Goal: Task Accomplishment & Management: Complete application form

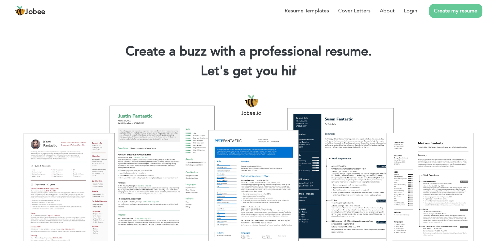
click at [458, 9] on link "Create my resume" at bounding box center [455, 11] width 53 height 14
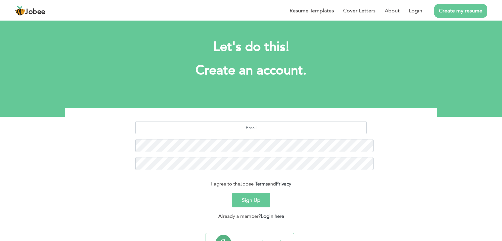
click at [295, 19] on div "Resume Templates Cover Letters About Login Create my resume" at bounding box center [251, 10] width 472 height 17
click at [306, 121] on input "text" at bounding box center [251, 127] width 232 height 13
type input "m"
click at [226, 121] on input "text" at bounding box center [251, 127] width 232 height 13
click at [287, 19] on div "Resume Templates Cover Letters About Login Create my resume" at bounding box center [251, 10] width 472 height 17
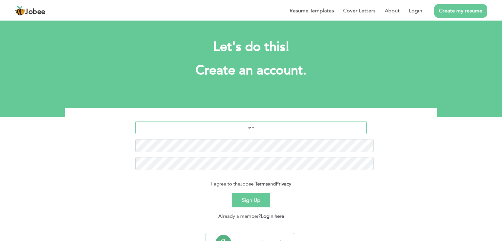
click at [286, 121] on input "mo" at bounding box center [251, 127] width 232 height 13
click at [314, 121] on input "mohsinrazayaseen76" at bounding box center [251, 127] width 232 height 13
type input "mohsinrazayaseen76@gmail.com"
click at [248, 193] on button "Sign Up" at bounding box center [251, 200] width 38 height 14
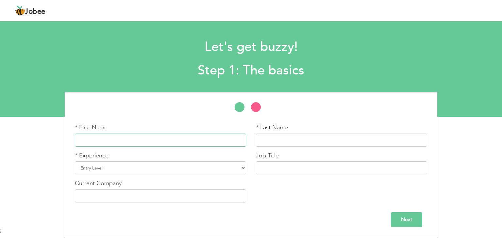
click at [180, 143] on input "text" at bounding box center [160, 140] width 171 height 13
type input "m"
type input "Mohsin Raza"
click at [282, 142] on input "text" at bounding box center [341, 140] width 171 height 13
type input "Yaseen"
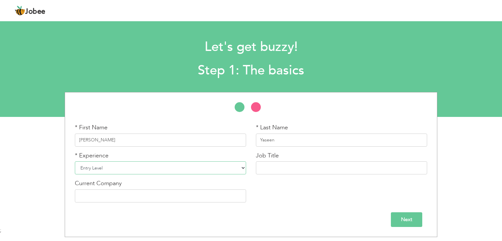
click at [181, 168] on select "Entry Level Less than 1 Year 1 Year 2 Years 3 Years 4 Years 5 Years 6 Years 7 Y…" at bounding box center [160, 167] width 171 height 13
click at [75, 161] on select "Entry Level Less than 1 Year 1 Year 2 Years 3 Years 4 Years 5 Years 6 Years 7 Y…" at bounding box center [160, 167] width 171 height 13
click at [321, 169] on input "text" at bounding box center [341, 167] width 171 height 13
type input "f"
type input "Fresh Graguate"
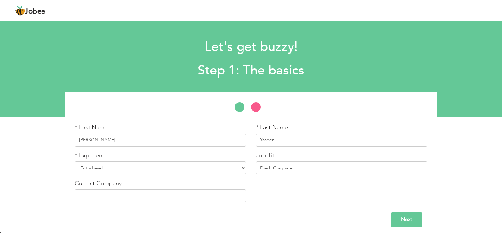
click at [404, 220] on input "Next" at bounding box center [406, 219] width 31 height 15
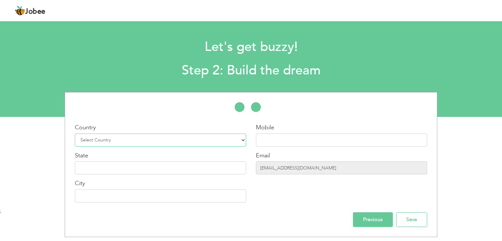
click at [204, 138] on select "Select Country Afghanistan Albania Algeria American Samoa Andorra Angola Anguil…" at bounding box center [160, 140] width 171 height 13
select select "166"
click at [75, 134] on select "Select Country Afghanistan Albania Algeria American Samoa Andorra Angola Anguil…" at bounding box center [160, 140] width 171 height 13
click at [163, 171] on input "text" at bounding box center [160, 167] width 171 height 13
type input "[GEOGRAPHIC_DATA]"
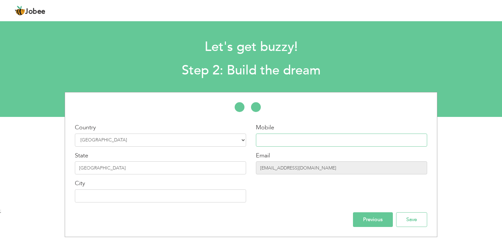
click at [311, 137] on input "text" at bounding box center [341, 140] width 171 height 13
type input "03225828266"
click at [179, 196] on input "text" at bounding box center [160, 195] width 171 height 13
type input "[GEOGRAPHIC_DATA]"
click at [410, 221] on input "Save" at bounding box center [411, 219] width 31 height 15
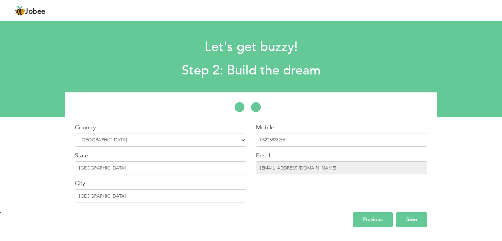
click at [412, 221] on input "Save" at bounding box center [411, 219] width 31 height 15
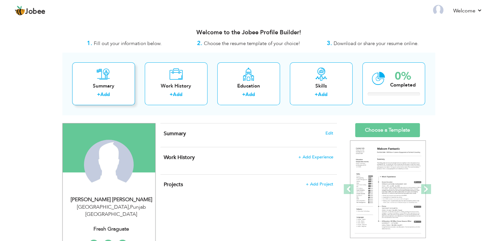
click at [103, 95] on link "Add" at bounding box center [104, 94] width 9 height 7
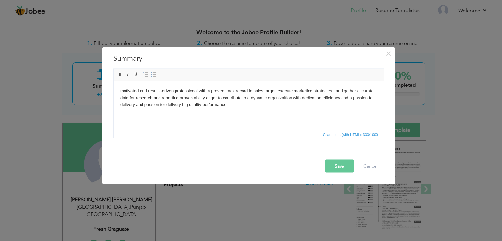
drag, startPoint x: 189, startPoint y: 98, endPoint x: 337, endPoint y: 227, distance: 195.9
click at [189, 98] on body "motivated and results-driven professional with a proven track record in sales t…" at bounding box center [248, 98] width 257 height 20
click at [374, 99] on body "motivated and results-driven professional with a proven track record in sales t…" at bounding box center [248, 98] width 257 height 20
drag, startPoint x: 136, startPoint y: 105, endPoint x: 181, endPoint y: 106, distance: 45.7
click at [181, 106] on body "motivated and results-driven professional with a proven track record in sales t…" at bounding box center [248, 98] width 257 height 20
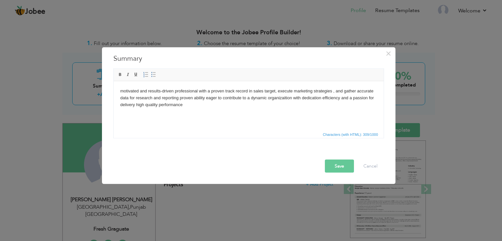
click at [123, 91] on body "motivated and results-driven professional with a proven track record in sales t…" at bounding box center [248, 98] width 257 height 20
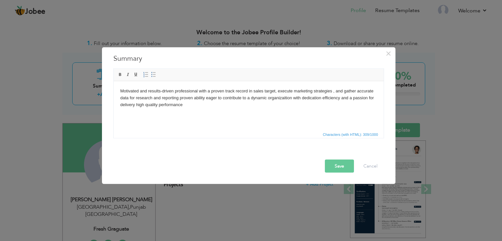
click at [209, 109] on html "Motivated and results-driven professional with a proven track record in sales t…" at bounding box center [248, 97] width 270 height 33
click at [341, 169] on button "Save" at bounding box center [339, 166] width 29 height 13
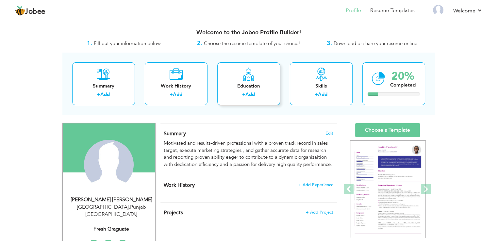
click at [251, 91] on link "Add" at bounding box center [249, 94] width 9 height 7
radio input "true"
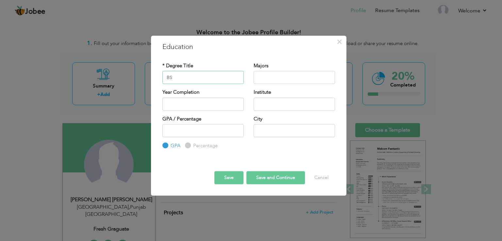
type input "BS"
click at [285, 76] on input "text" at bounding box center [294, 77] width 81 height 13
type input "c"
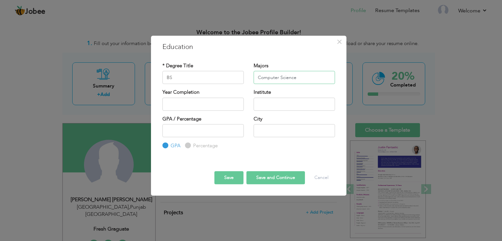
type input "Computer Science"
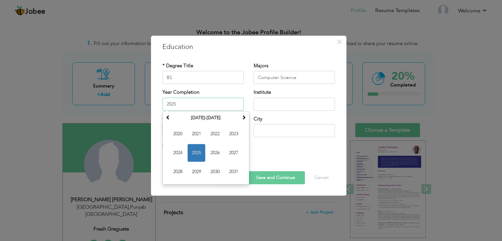
click at [202, 107] on input "2025" at bounding box center [202, 104] width 81 height 13
type input "2025"
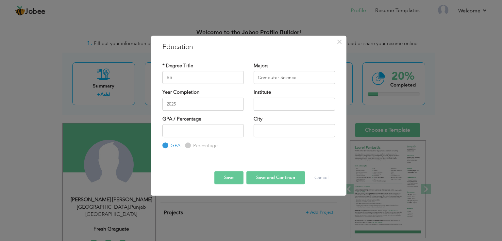
drag, startPoint x: 267, startPoint y: 96, endPoint x: 271, endPoint y: 102, distance: 6.5
click at [271, 102] on div "Institute" at bounding box center [294, 100] width 81 height 22
click at [271, 102] on input "text" at bounding box center [294, 104] width 81 height 13
type input "Lahore [GEOGRAPHIC_DATA]"
click at [198, 137] on input "number" at bounding box center [202, 130] width 81 height 13
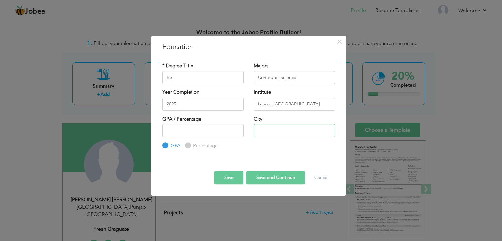
click at [312, 134] on input "text" at bounding box center [294, 130] width 81 height 13
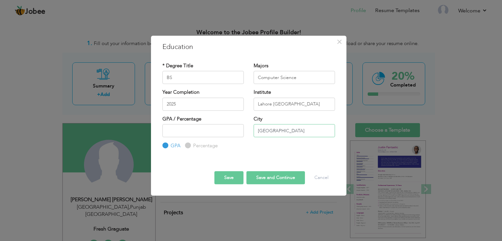
type input "[GEOGRAPHIC_DATA]"
click at [225, 132] on input "number" at bounding box center [202, 130] width 81 height 13
click at [239, 128] on input "1" at bounding box center [202, 130] width 81 height 13
click at [239, 128] on input "2" at bounding box center [202, 130] width 81 height 13
click at [239, 128] on input "3" at bounding box center [202, 130] width 81 height 13
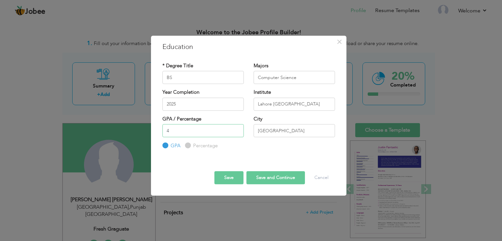
click at [239, 128] on input "4" at bounding box center [202, 130] width 81 height 13
click at [237, 128] on input "5" at bounding box center [202, 130] width 81 height 13
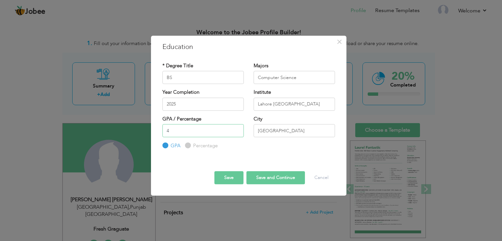
click at [237, 132] on input "4" at bounding box center [202, 130] width 81 height 13
click at [237, 132] on input "3" at bounding box center [202, 130] width 81 height 13
click at [238, 131] on input "2" at bounding box center [202, 130] width 81 height 13
click at [196, 131] on input "2" at bounding box center [202, 130] width 81 height 13
type input "2.81"
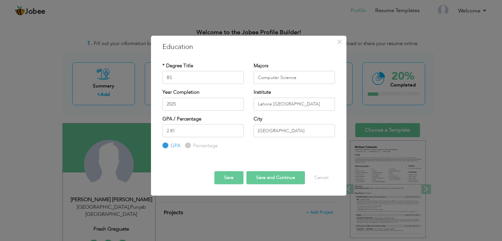
click at [257, 178] on button "Save and Continue" at bounding box center [275, 177] width 58 height 13
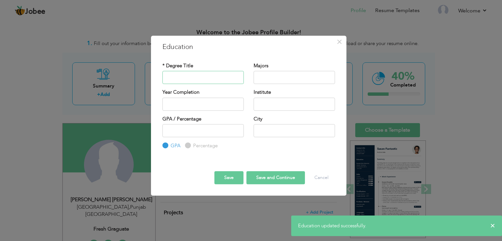
click at [211, 75] on input "text" at bounding box center [202, 77] width 81 height 13
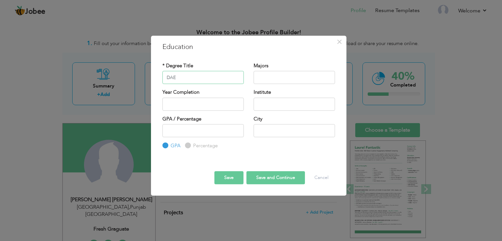
type input "DAE"
click at [283, 74] on input "text" at bounding box center [294, 77] width 81 height 13
type input "c"
type input "CIT"
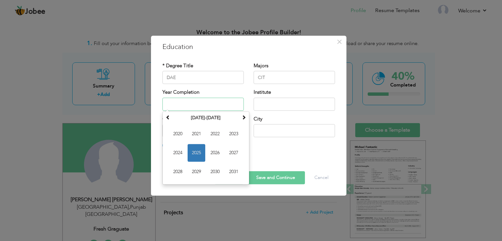
click at [212, 107] on input "text" at bounding box center [202, 104] width 81 height 13
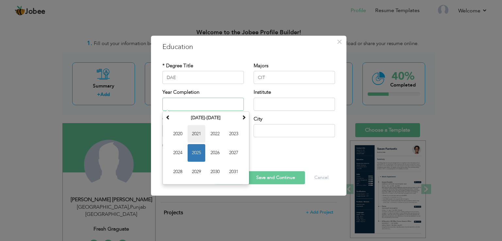
click at [196, 132] on span "2021" at bounding box center [197, 134] width 18 height 18
type input "2021"
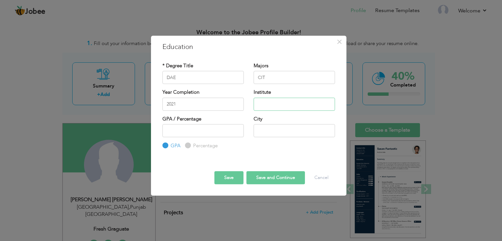
click at [273, 104] on input "text" at bounding box center [294, 104] width 81 height 13
type input "GCT [GEOGRAPHIC_DATA]"
click at [263, 128] on input "text" at bounding box center [294, 130] width 81 height 13
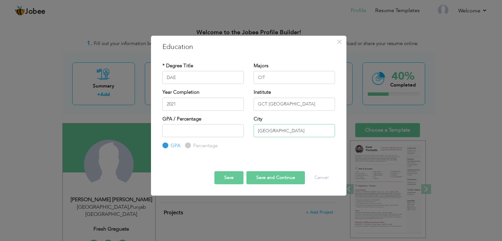
type input "[GEOGRAPHIC_DATA]"
click at [260, 177] on button "Save and Continue" at bounding box center [275, 177] width 58 height 13
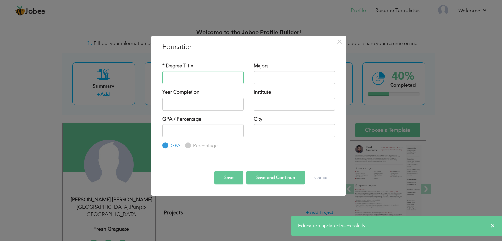
click at [218, 78] on input "text" at bounding box center [202, 77] width 81 height 13
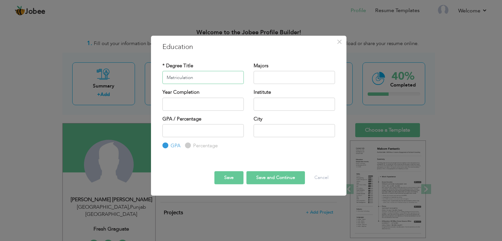
type input "Matriculation"
click at [277, 74] on input "text" at bounding box center [294, 77] width 81 height 13
type input "Computer Science"
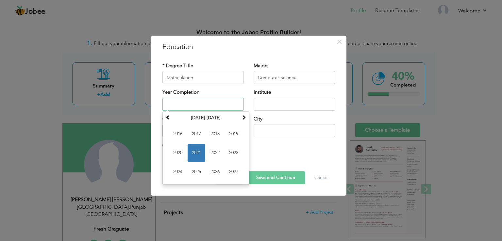
click at [233, 106] on input "text" at bounding box center [202, 104] width 81 height 13
type input "2018"
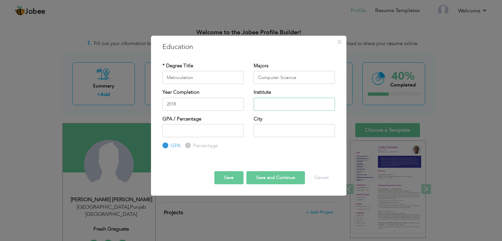
click at [284, 104] on input "text" at bounding box center [294, 104] width 81 height 13
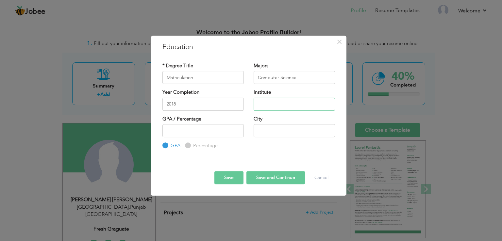
type input "b"
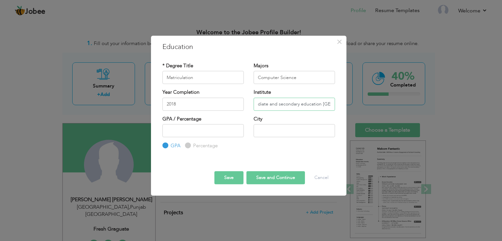
scroll to position [0, 38]
type input "Board of Intermediate and secondary education [GEOGRAPHIC_DATA]"
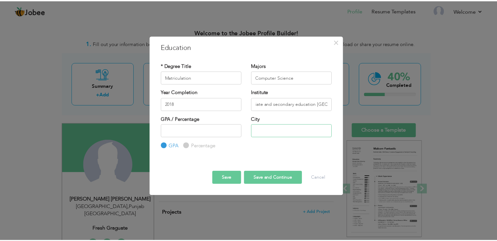
scroll to position [0, 0]
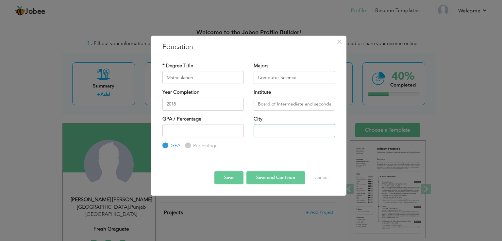
click at [282, 130] on input "text" at bounding box center [294, 130] width 81 height 13
type input "[GEOGRAPHIC_DATA]"
click at [258, 180] on button "Save and Continue" at bounding box center [275, 177] width 58 height 13
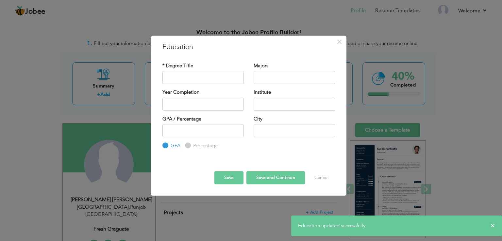
click at [229, 176] on button "Save" at bounding box center [228, 177] width 29 height 13
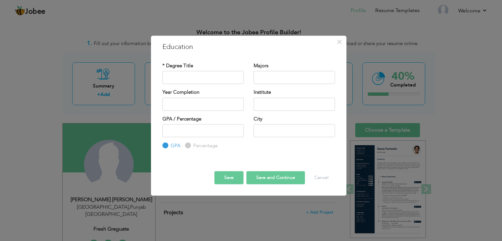
click at [231, 176] on button "Save" at bounding box center [228, 177] width 29 height 13
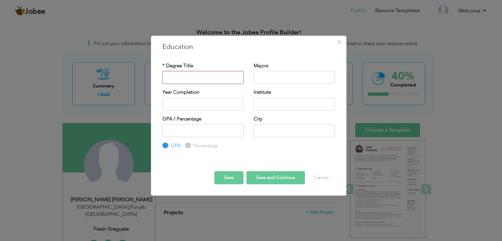
click at [229, 180] on button "Save" at bounding box center [228, 177] width 29 height 13
click at [315, 179] on button "Cancel" at bounding box center [321, 177] width 27 height 13
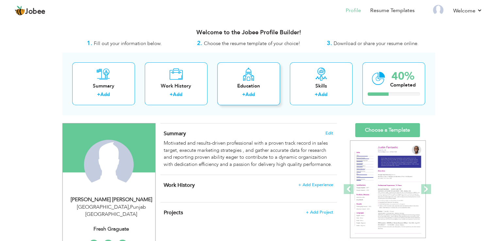
click at [254, 95] on link "Add" at bounding box center [249, 94] width 9 height 7
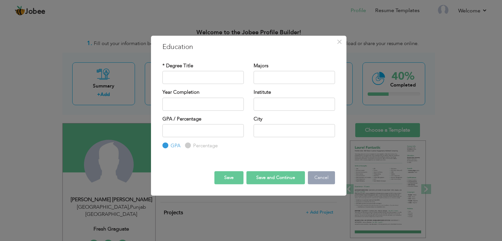
click at [323, 178] on button "Cancel" at bounding box center [321, 177] width 27 height 13
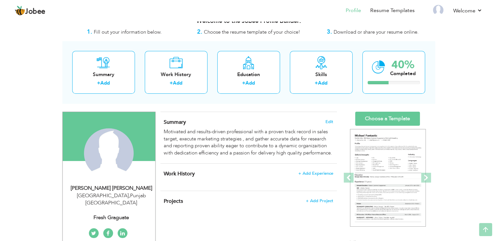
scroll to position [9, 0]
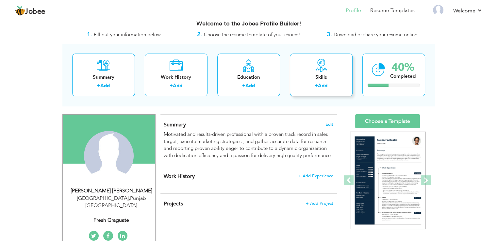
click at [321, 81] on div "Skills + Add" at bounding box center [321, 75] width 63 height 43
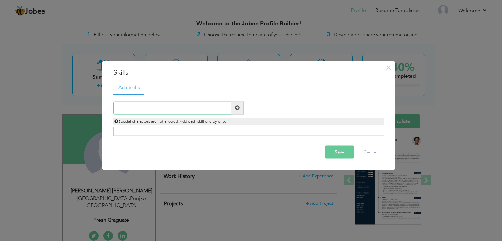
click at [203, 108] on input "text" at bounding box center [172, 107] width 118 height 13
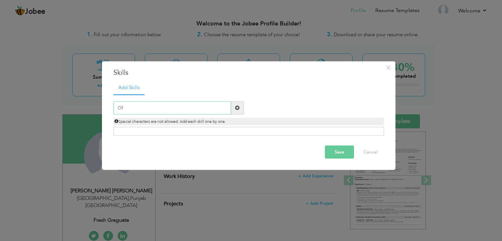
type input "O"
click at [224, 107] on input "Microsoft Office ( MS Word MS excel PowerPoint" at bounding box center [172, 107] width 118 height 13
type input "Microsoft Office ( MS Word MS excel PowerPoint )"
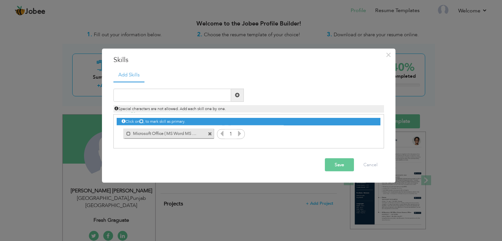
click at [188, 135] on label "Microsoft Office ( MS Word MS excel PowerPoint )" at bounding box center [164, 133] width 66 height 8
click at [158, 134] on label "Microsoft Office ( MS Word MS excel PowerPoint )" at bounding box center [164, 133] width 65 height 8
click at [158, 134] on label "Microsoft Office ( MS Word MS excel PowerPoint )" at bounding box center [164, 133] width 66 height 8
click at [158, 134] on label "Microsoft Office ( MS Word MS excel PowerPoint )" at bounding box center [164, 133] width 65 height 8
click at [158, 134] on label "Microsoft Office ( MS Word MS excel PowerPoint )" at bounding box center [164, 133] width 66 height 8
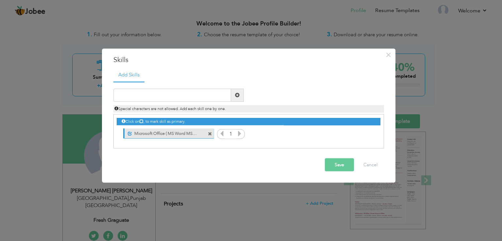
click at [158, 134] on label "Microsoft Office ( MS Word MS excel PowerPoint )" at bounding box center [164, 133] width 65 height 8
click at [167, 135] on label "Microsoft Office ( MS Word MS excel PowerPoint )" at bounding box center [164, 133] width 66 height 8
click at [188, 97] on input "text" at bounding box center [172, 95] width 118 height 13
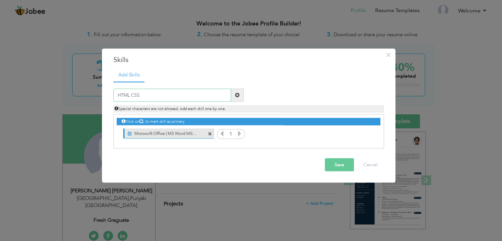
click at [165, 94] on input "HTML CSS" at bounding box center [172, 95] width 118 height 13
type input "H"
click at [209, 134] on span at bounding box center [210, 134] width 4 height 4
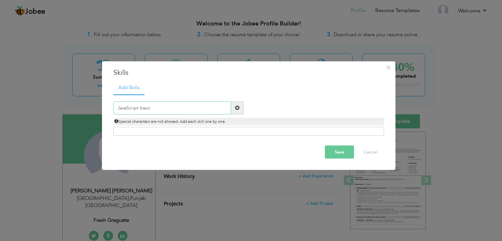
click at [215, 104] on input "JavaScript basic" at bounding box center [172, 107] width 118 height 13
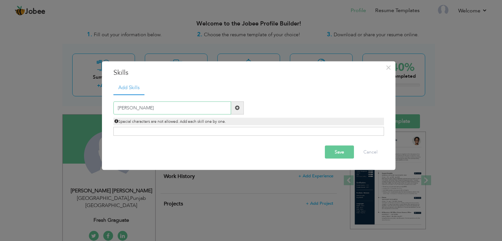
type input "J"
type input "T"
type input "a"
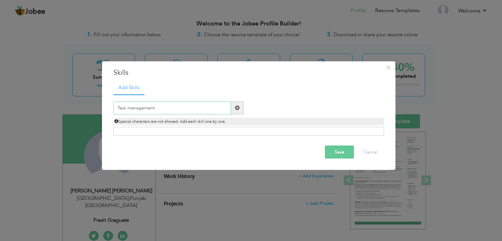
type input "Task management"
click at [234, 107] on span at bounding box center [237, 107] width 13 height 13
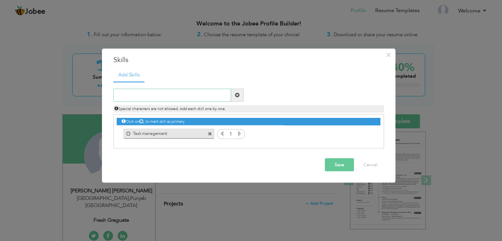
click at [217, 97] on input "text" at bounding box center [172, 95] width 118 height 13
type input "Quality Management"
click at [236, 96] on span at bounding box center [237, 95] width 5 height 5
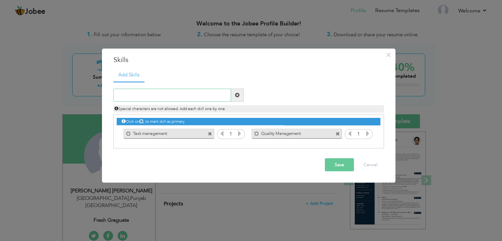
click at [212, 94] on input "text" at bounding box center [172, 95] width 118 height 13
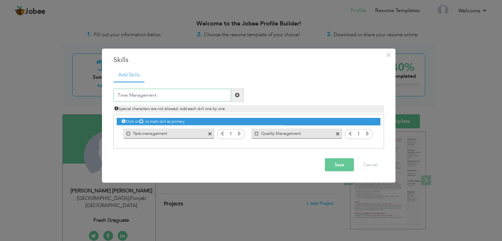
type input "Time Management"
click at [234, 95] on span at bounding box center [237, 95] width 13 height 13
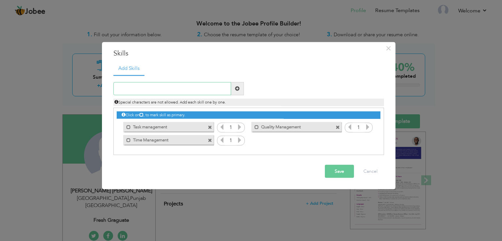
click at [198, 88] on input "text" at bounding box center [172, 88] width 118 height 13
type input "Adaptability"
click at [239, 90] on span at bounding box center [237, 88] width 5 height 5
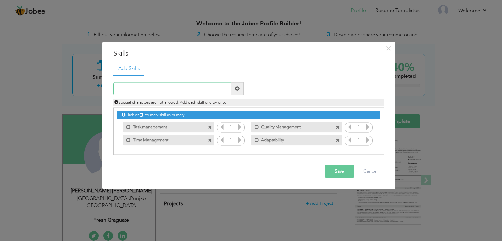
click at [204, 91] on input "text" at bounding box center [172, 88] width 118 height 13
type input "t"
type input "Team Management"
click at [238, 89] on span at bounding box center [237, 88] width 5 height 5
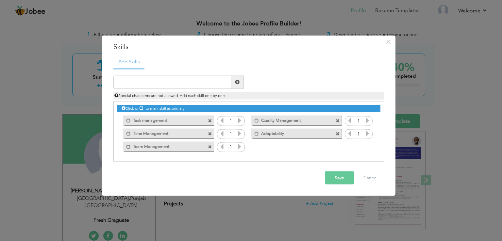
click at [238, 124] on span at bounding box center [240, 121] width 6 height 8
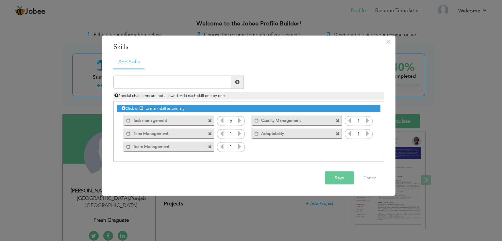
click at [239, 134] on icon at bounding box center [240, 133] width 6 height 6
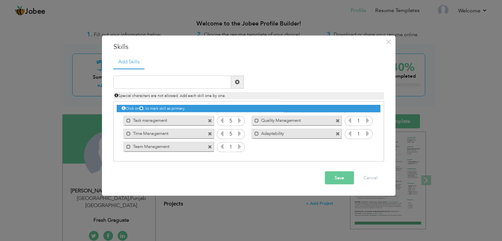
click at [239, 147] on icon at bounding box center [240, 146] width 6 height 6
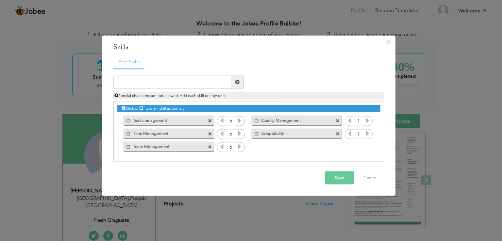
click at [366, 118] on icon at bounding box center [368, 120] width 6 height 6
drag, startPoint x: 366, startPoint y: 118, endPoint x: 366, endPoint y: 134, distance: 15.7
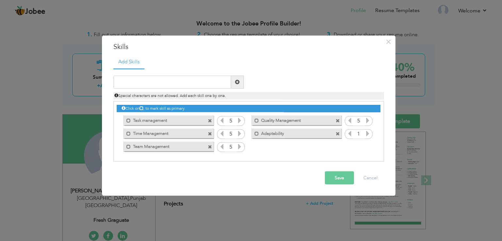
click at [366, 134] on div "Click on , to mark skill as primary. Unmark as primary skill. 1 Mark as primary…" at bounding box center [248, 128] width 263 height 52
click at [366, 134] on icon at bounding box center [368, 133] width 6 height 6
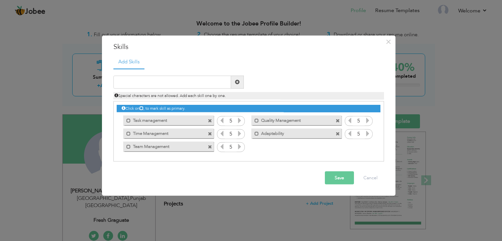
click at [366, 134] on icon at bounding box center [368, 133] width 6 height 6
click at [340, 175] on button "Save" at bounding box center [339, 177] width 29 height 13
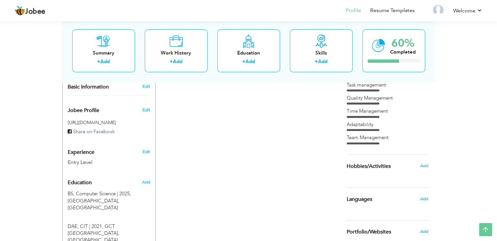
scroll to position [212, 0]
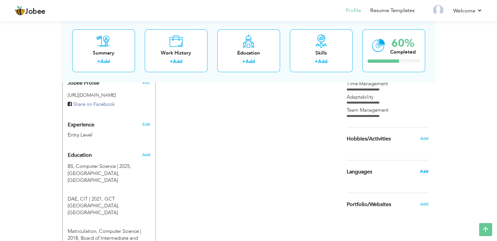
click at [427, 173] on span "Add" at bounding box center [424, 172] width 8 height 6
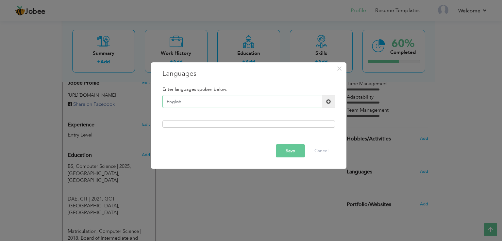
type input "English"
click at [272, 123] on div at bounding box center [248, 124] width 173 height 7
click at [323, 107] on span at bounding box center [328, 101] width 13 height 13
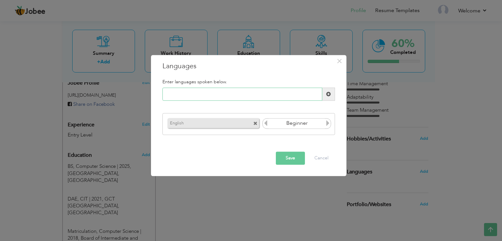
click at [274, 98] on input "text" at bounding box center [242, 94] width 160 height 13
type input "Urdu"
click at [325, 96] on span at bounding box center [328, 94] width 13 height 13
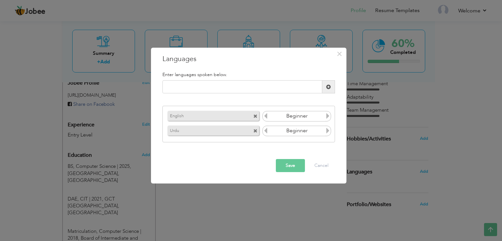
click at [328, 131] on icon at bounding box center [328, 131] width 6 height 6
click at [293, 91] on input "text" at bounding box center [242, 86] width 160 height 13
type input "Punjabi"
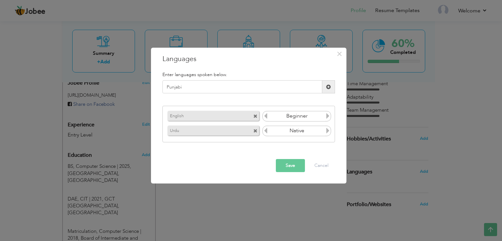
click at [328, 91] on span at bounding box center [328, 86] width 13 height 13
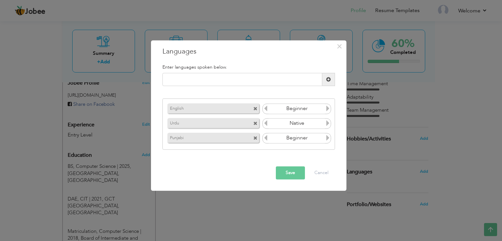
click at [326, 139] on icon at bounding box center [328, 138] width 6 height 6
click at [292, 170] on button "Save" at bounding box center [290, 173] width 29 height 13
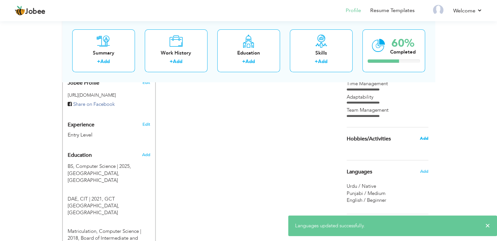
click at [421, 137] on span "Add" at bounding box center [424, 139] width 8 height 6
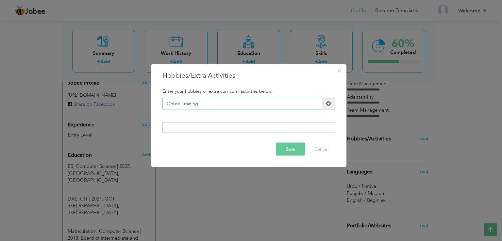
type input "Online Training"
click at [327, 106] on span at bounding box center [328, 103] width 5 height 5
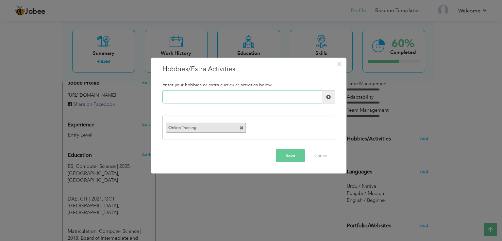
click at [270, 96] on input "text" at bounding box center [242, 97] width 160 height 13
type input "Internet Exploring"
click at [323, 100] on span at bounding box center [328, 97] width 13 height 13
click at [297, 153] on button "Save" at bounding box center [290, 155] width 29 height 13
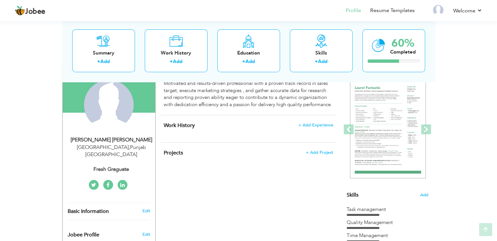
scroll to position [61, 0]
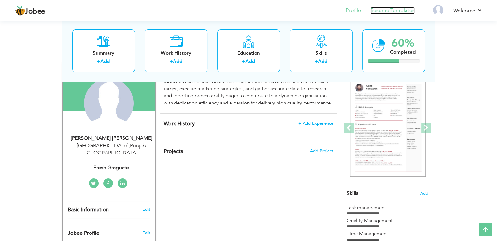
click at [407, 12] on link "Resume Templates" at bounding box center [392, 11] width 44 height 8
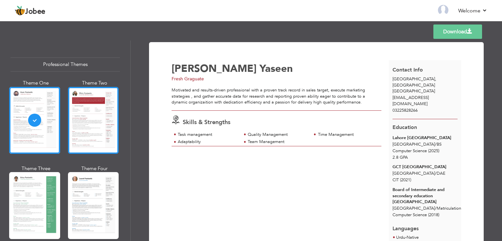
click at [104, 120] on div at bounding box center [93, 120] width 51 height 67
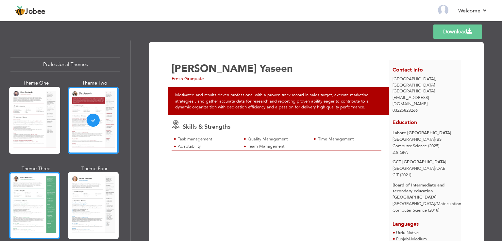
click at [38, 189] on div at bounding box center [34, 205] width 51 height 67
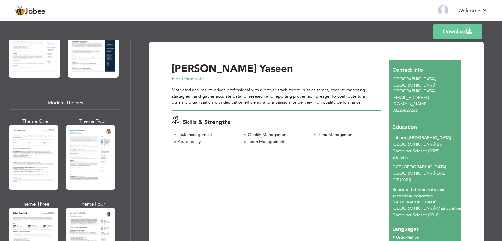
scroll to position [266, 0]
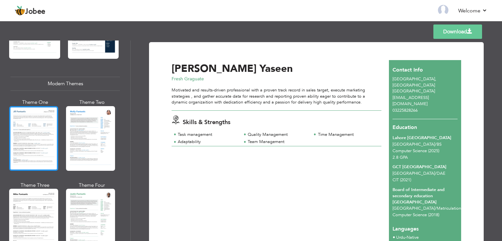
click at [41, 120] on div at bounding box center [33, 138] width 49 height 65
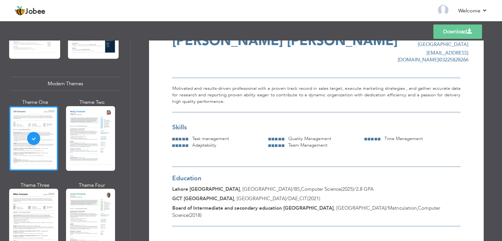
scroll to position [0, 0]
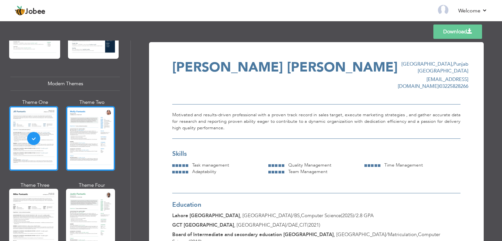
click at [90, 128] on div at bounding box center [90, 138] width 49 height 65
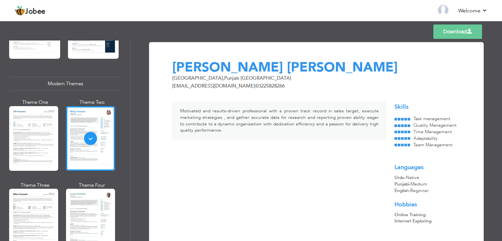
scroll to position [1, 0]
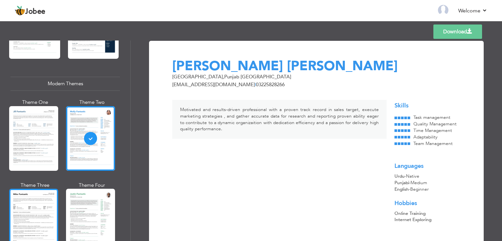
click at [44, 199] on div at bounding box center [33, 221] width 49 height 65
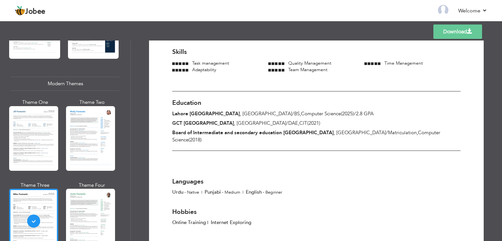
scroll to position [0, 0]
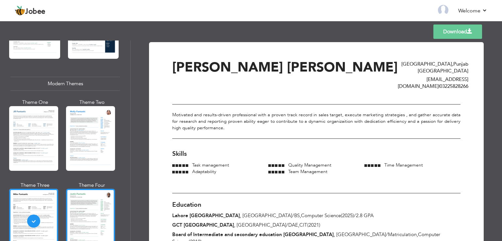
click at [102, 213] on div at bounding box center [90, 221] width 49 height 65
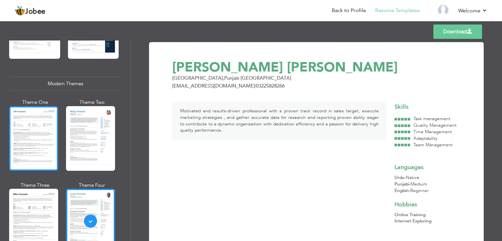
click at [43, 149] on div at bounding box center [33, 138] width 49 height 65
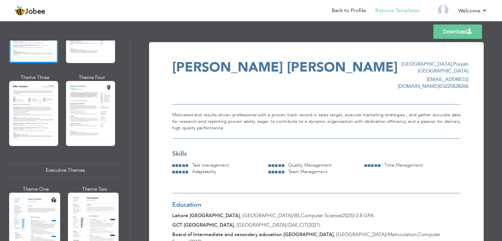
scroll to position [483, 0]
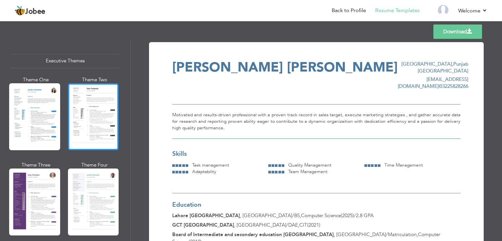
click at [94, 114] on div at bounding box center [93, 116] width 51 height 67
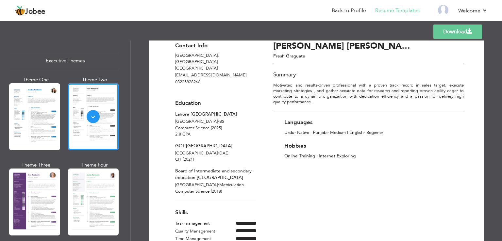
scroll to position [15, 0]
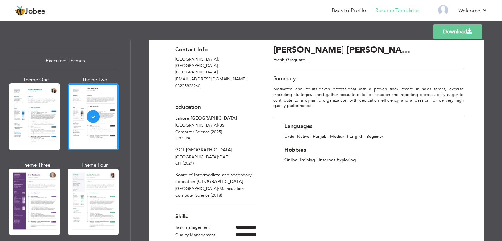
click at [181, 123] on span "Lahore / BS" at bounding box center [199, 126] width 49 height 6
click at [357, 10] on link "Back to Profile" at bounding box center [349, 11] width 34 height 8
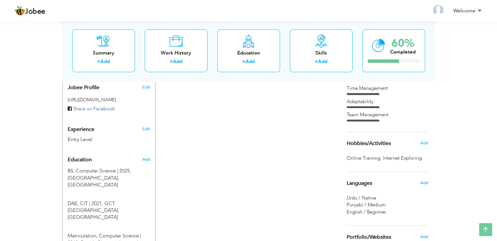
scroll to position [211, 0]
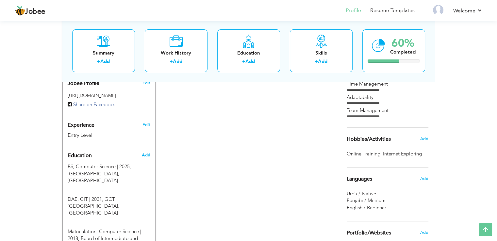
click at [142, 152] on span "Add" at bounding box center [145, 155] width 8 height 6
radio input "true"
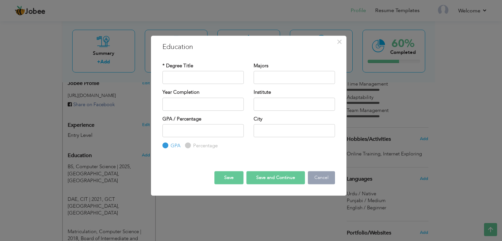
click at [318, 176] on button "Cancel" at bounding box center [321, 177] width 27 height 13
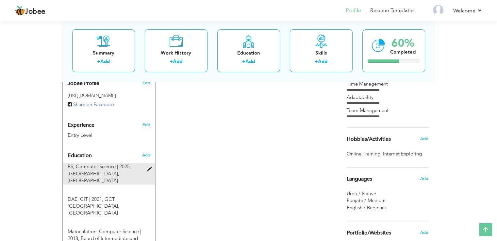
click at [95, 171] on span "Lahore Leads University, Lahore" at bounding box center [94, 177] width 52 height 13
type input "BS"
type input "Computer Science"
type input "2025"
type input "Lahore [GEOGRAPHIC_DATA]"
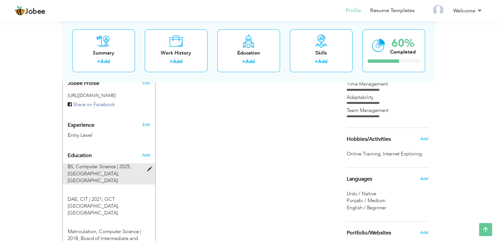
type input "2.81"
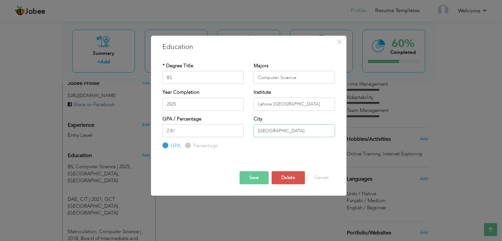
click at [285, 130] on input "[GEOGRAPHIC_DATA]" at bounding box center [294, 130] width 81 height 13
type input "L"
click at [258, 177] on button "Save" at bounding box center [253, 177] width 29 height 13
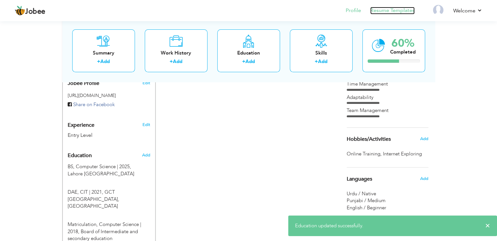
click at [410, 9] on link "Resume Templates" at bounding box center [392, 11] width 44 height 8
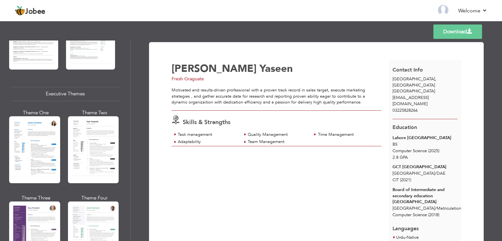
scroll to position [453, 0]
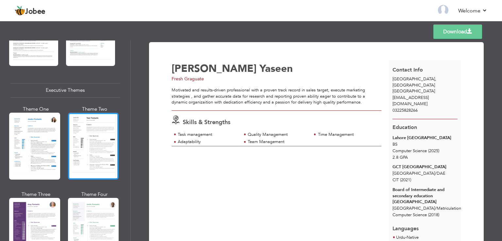
click at [101, 132] on div at bounding box center [93, 146] width 51 height 67
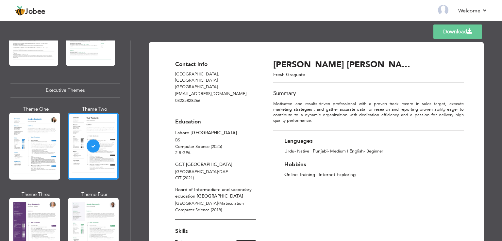
click at [472, 30] on span at bounding box center [469, 31] width 5 height 5
click at [455, 33] on link "Download" at bounding box center [457, 32] width 49 height 14
